Goal: Task Accomplishment & Management: Complete application form

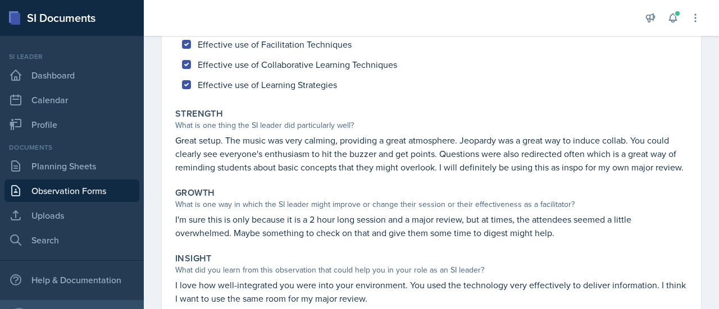
scroll to position [261, 0]
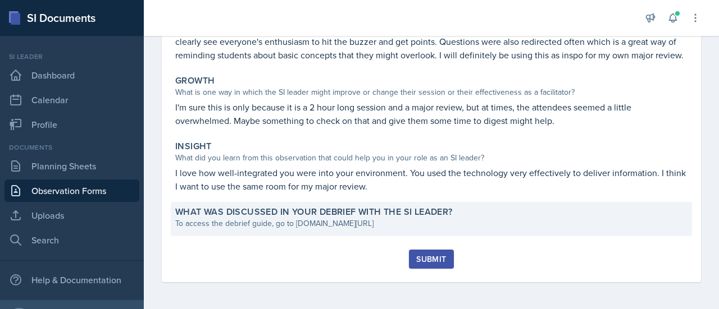
click at [328, 234] on div "What was discussed in your debrief with the SI Leader? To access the debrief gu…" at bounding box center [431, 219] width 521 height 34
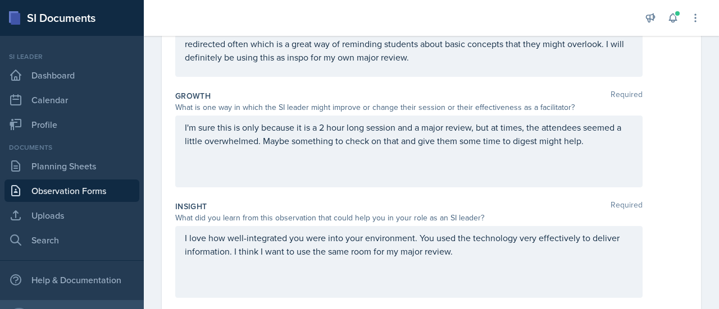
scroll to position [404, 0]
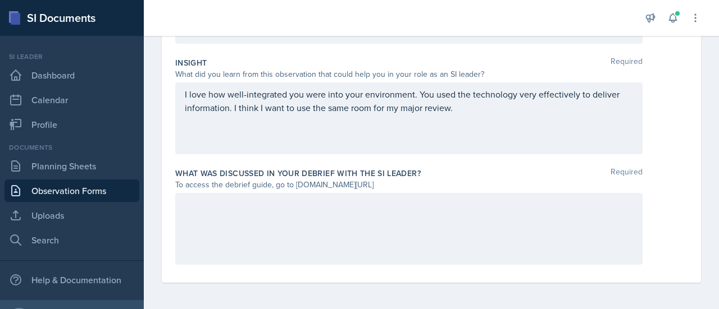
click at [324, 253] on div at bounding box center [408, 229] width 467 height 72
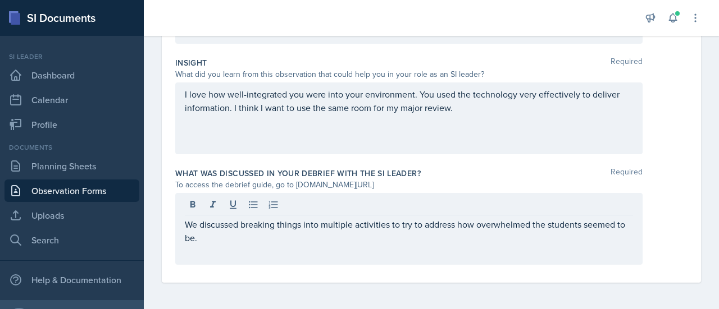
click at [347, 245] on div "We discussed breaking things into multiple activities to try to address how ove…" at bounding box center [408, 229] width 467 height 72
click at [347, 244] on div "We discussed breaking things into multiple activities to try to address how ove…" at bounding box center [408, 229] width 467 height 72
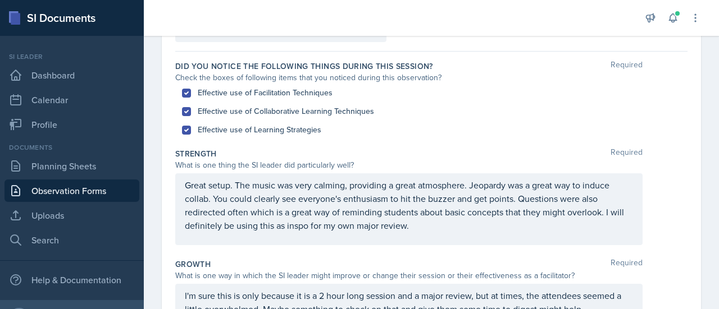
scroll to position [0, 0]
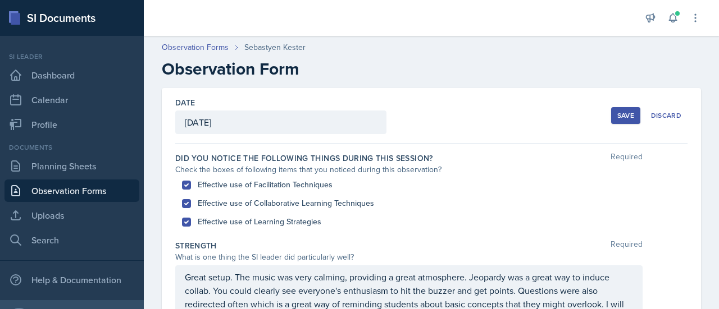
click at [619, 119] on div "Save" at bounding box center [625, 115] width 17 height 9
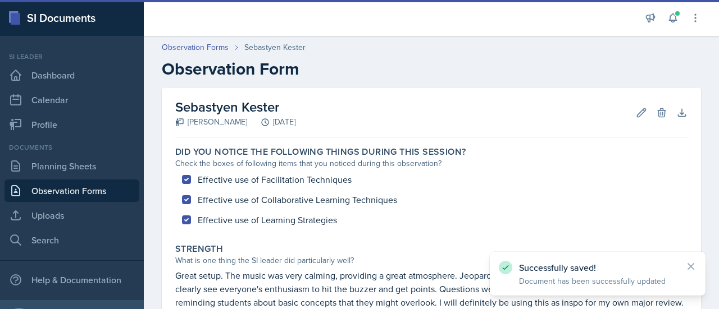
scroll to position [274, 0]
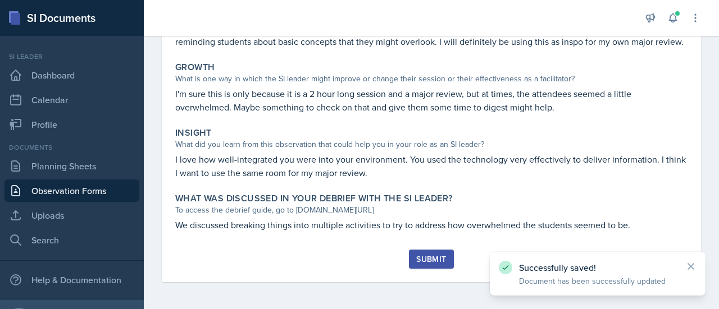
click at [424, 261] on div "Submit" at bounding box center [431, 259] width 30 height 9
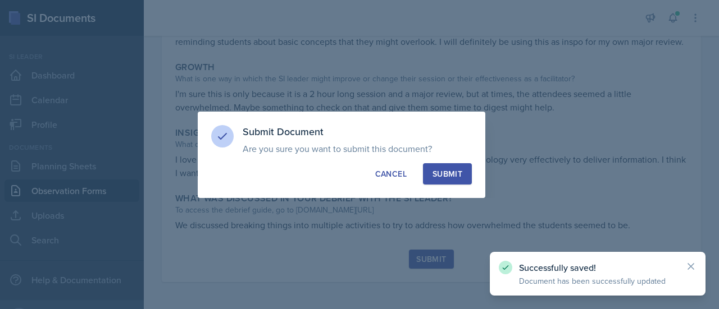
click at [454, 183] on button "Submit" at bounding box center [447, 173] width 49 height 21
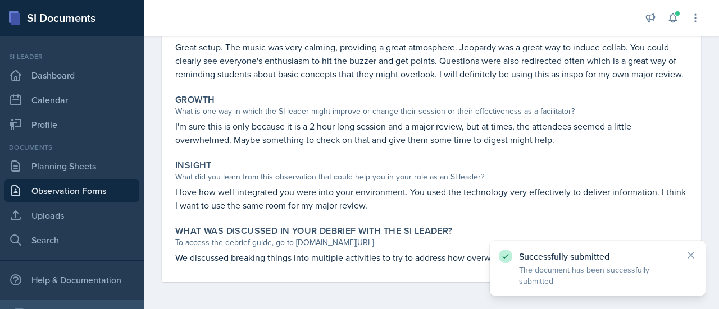
scroll to position [0, 0]
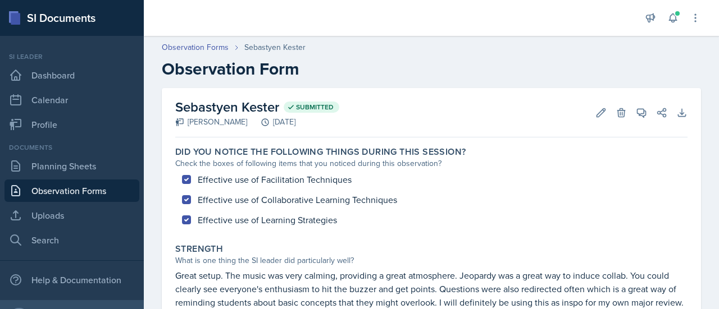
click at [68, 194] on link "Observation Forms" at bounding box center [71, 191] width 135 height 22
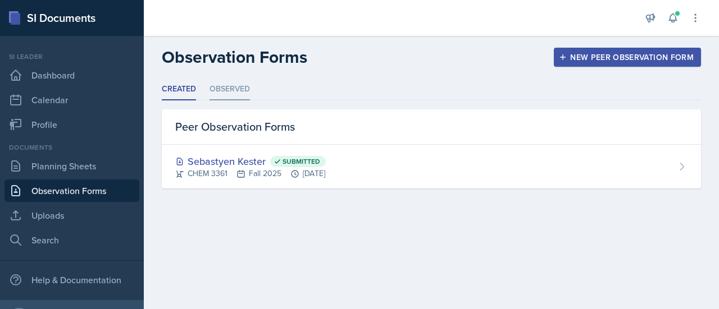
click at [234, 89] on li "Observed" at bounding box center [230, 90] width 40 height 22
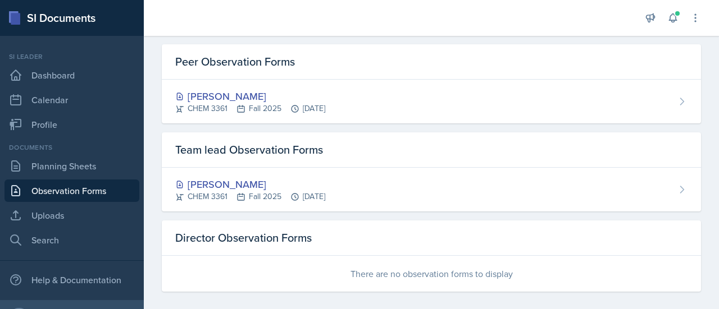
scroll to position [74, 0]
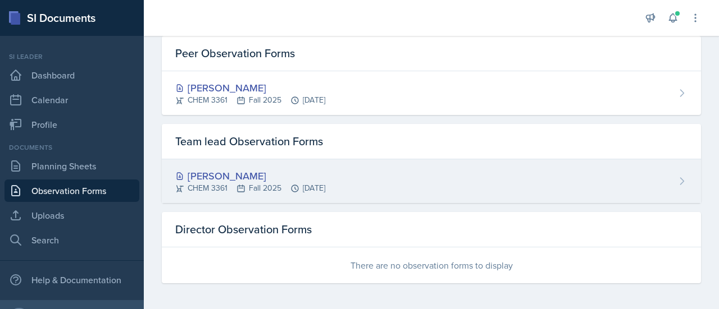
click at [325, 169] on div "[PERSON_NAME]" at bounding box center [250, 176] width 150 height 15
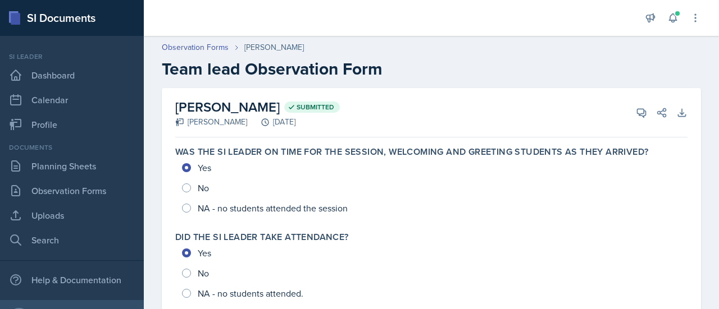
click at [199, 42] on link "Observation Forms" at bounding box center [195, 48] width 67 height 12
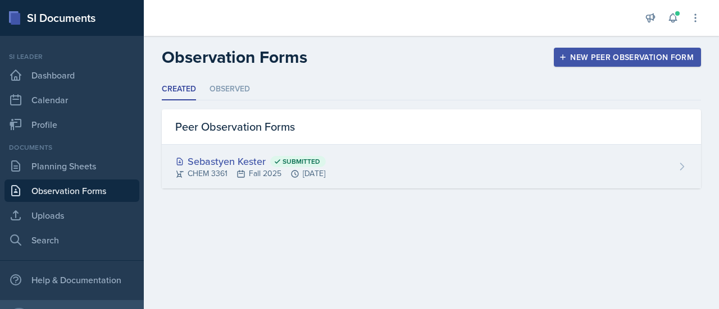
click at [210, 158] on div "Sebastyen Kester Submitted" at bounding box center [250, 161] width 151 height 15
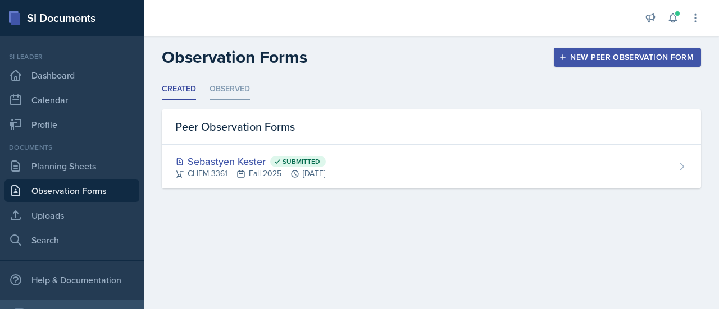
click at [247, 84] on li "Observed" at bounding box center [230, 90] width 40 height 22
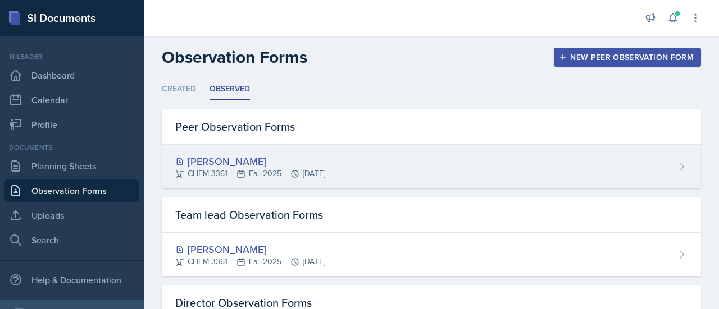
click at [256, 157] on div "[PERSON_NAME]" at bounding box center [250, 161] width 150 height 15
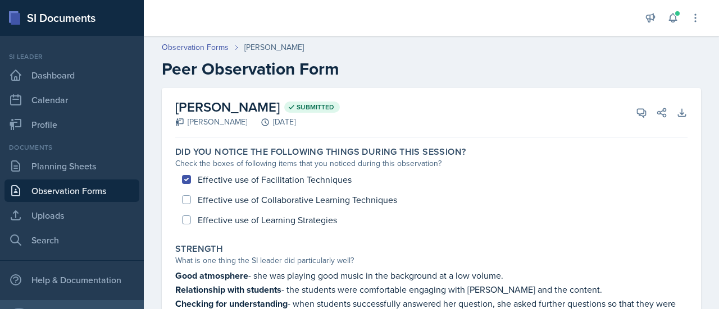
click at [95, 178] on div "Documents Planning Sheets Observation Forms Uploads Search" at bounding box center [71, 197] width 135 height 109
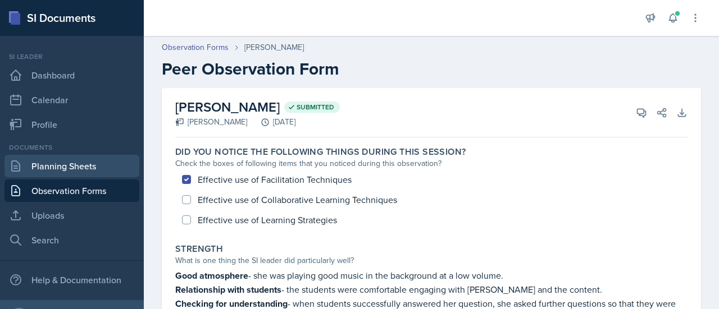
click at [91, 165] on link "Planning Sheets" at bounding box center [71, 166] width 135 height 22
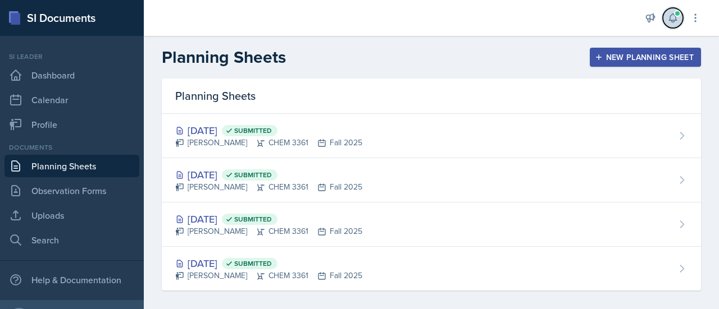
click at [680, 25] on button at bounding box center [673, 18] width 20 height 20
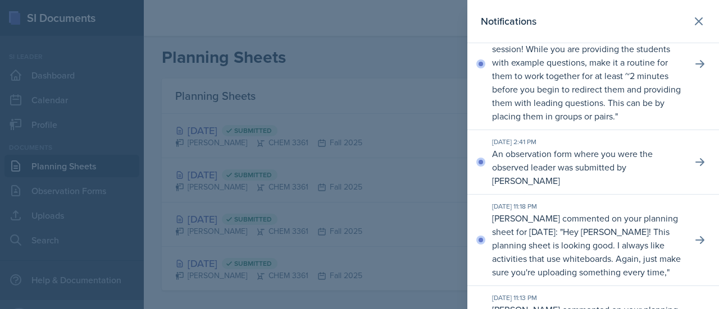
scroll to position [116, 0]
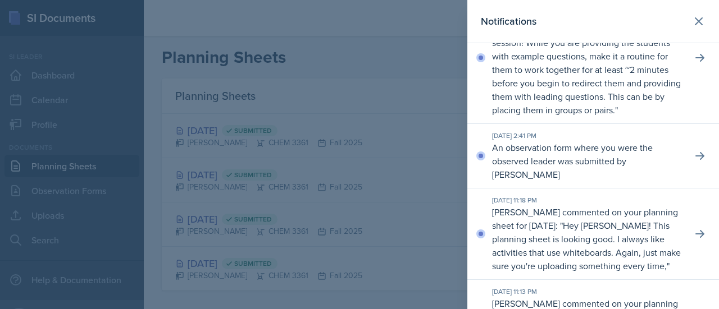
click at [320, 36] on div at bounding box center [359, 154] width 719 height 309
